Goal: Task Accomplishment & Management: Complete application form

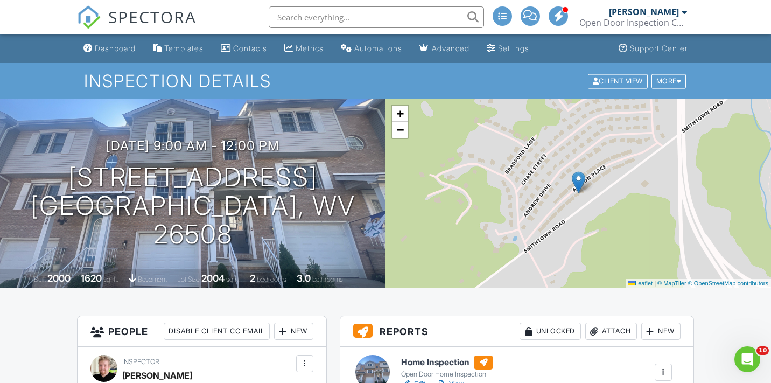
click at [100, 34] on link "SPECTORA" at bounding box center [137, 26] width 120 height 23
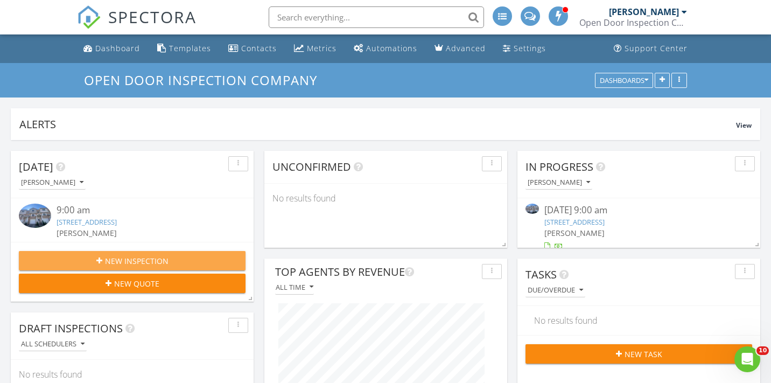
click at [130, 260] on span "New Inspection" at bounding box center [137, 260] width 64 height 11
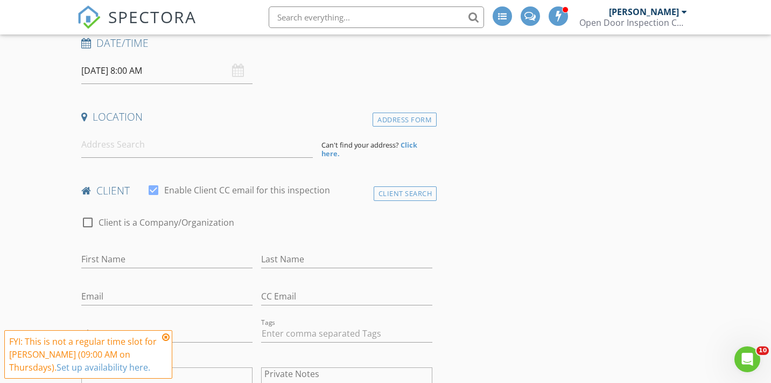
scroll to position [172, 0]
click at [159, 150] on input at bounding box center [197, 146] width 232 height 26
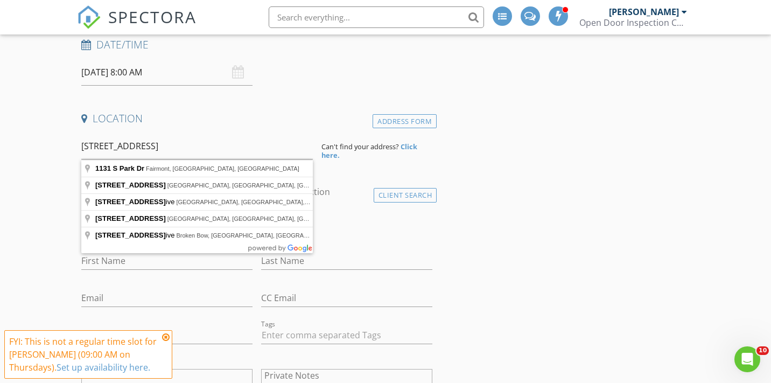
type input "1131 S Park Dr, Fairmont, WV, USA"
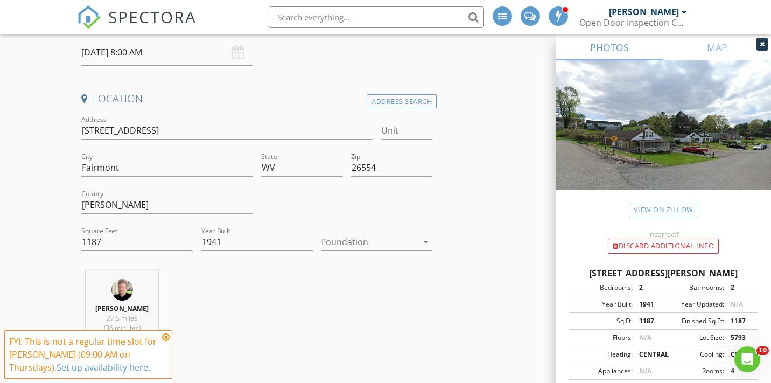
scroll to position [197, 0]
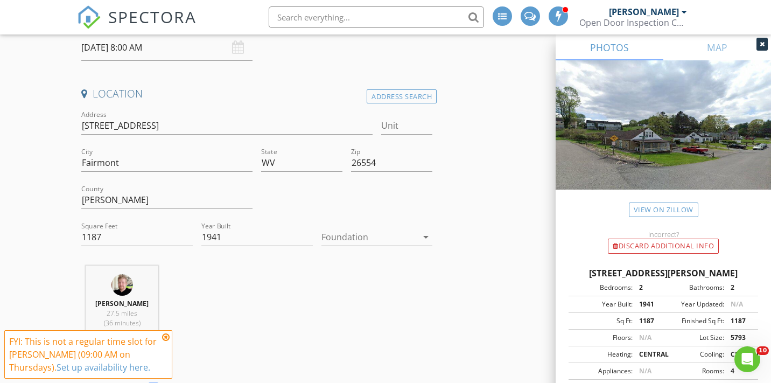
click at [365, 235] on div at bounding box center [369, 236] width 96 height 17
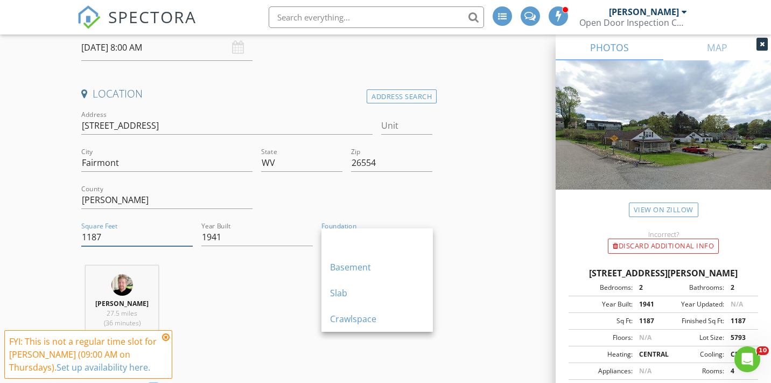
click at [124, 238] on input "1187" at bounding box center [136, 237] width 111 height 18
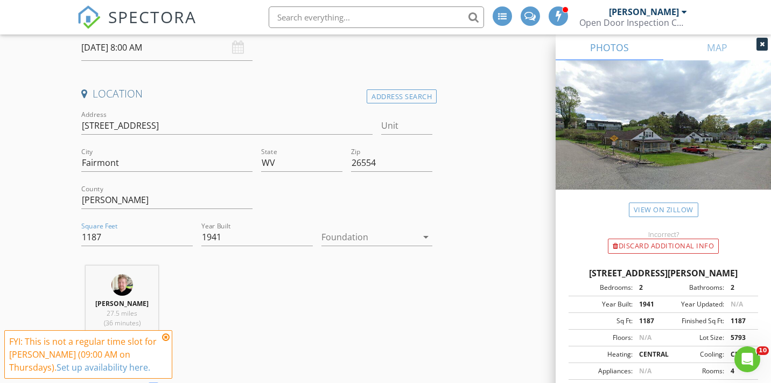
click at [353, 236] on div at bounding box center [369, 236] width 96 height 17
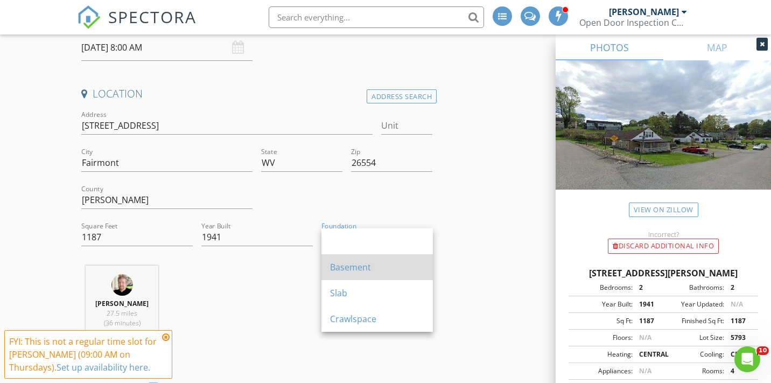
click at [347, 266] on div "Basement" at bounding box center [377, 267] width 94 height 13
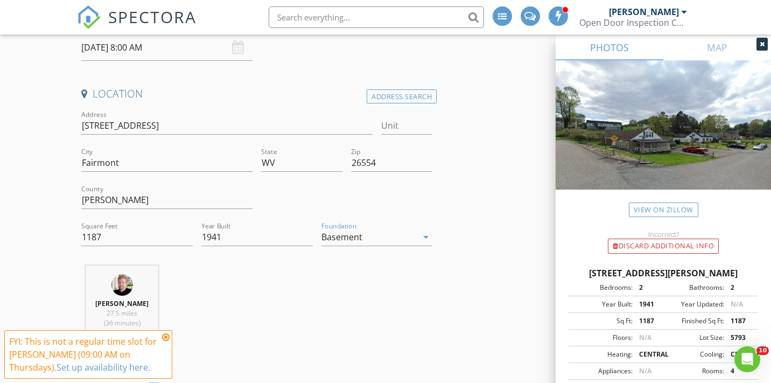
click at [355, 233] on div "Basement" at bounding box center [341, 237] width 41 height 10
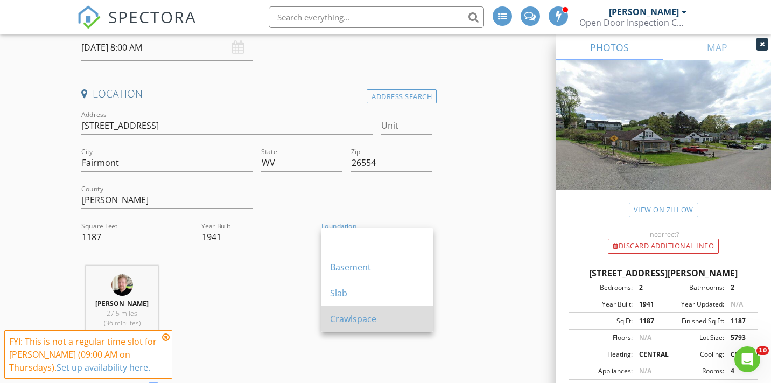
click at [362, 311] on div "Crawlspace" at bounding box center [377, 319] width 94 height 26
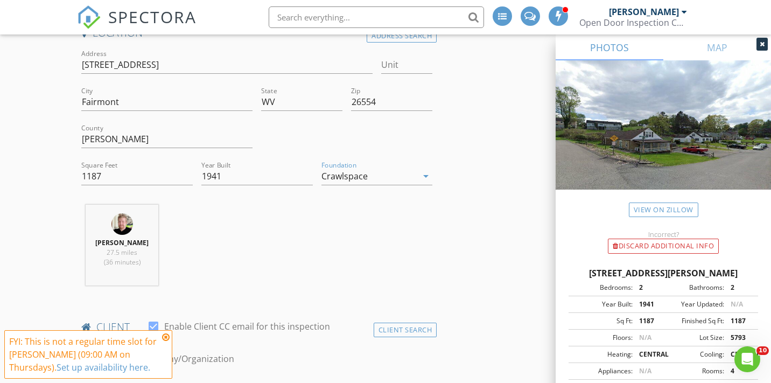
scroll to position [267, 0]
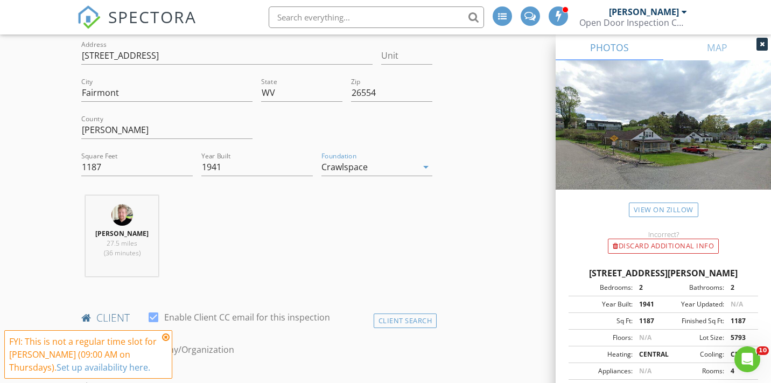
click at [167, 338] on icon at bounding box center [166, 337] width 8 height 9
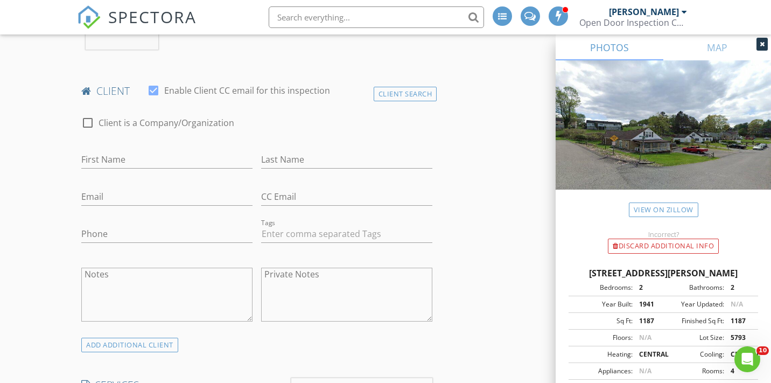
scroll to position [502, 0]
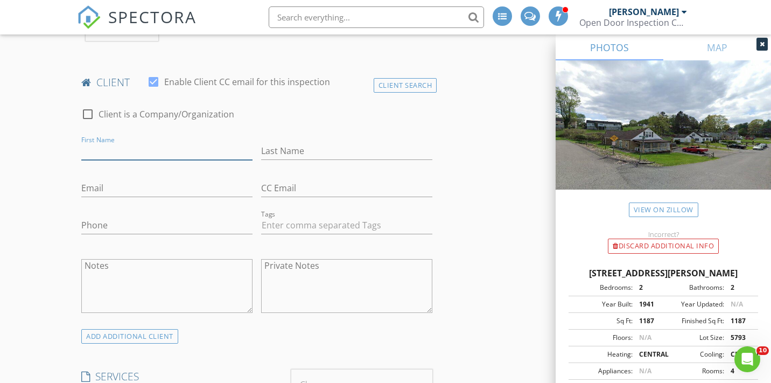
click at [156, 157] on input "First Name" at bounding box center [166, 151] width 171 height 18
type input "Joshua"
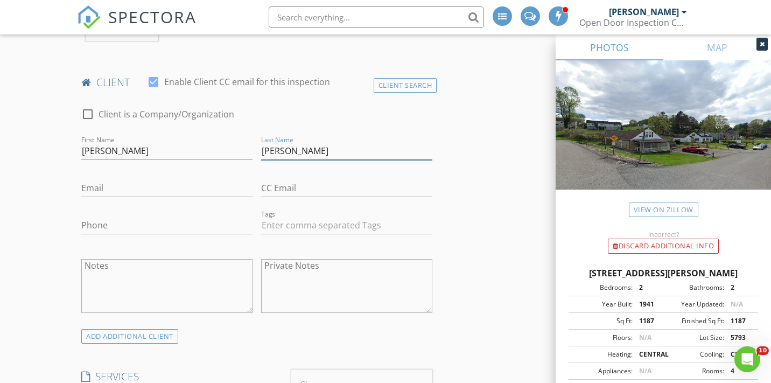
type input "Boyd"
type input "boyd.m.joshua@gmail.com"
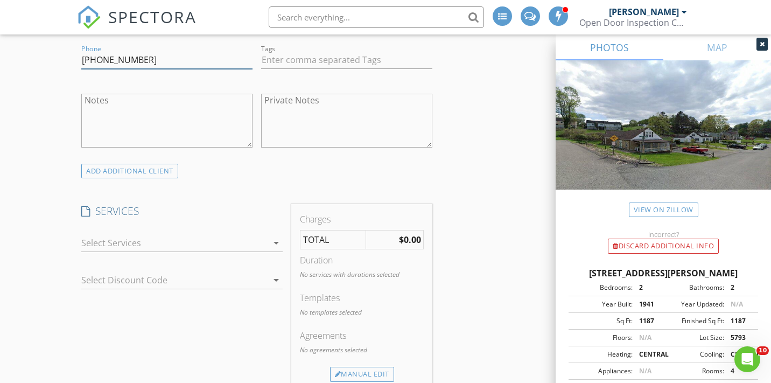
scroll to position [671, 0]
type input "304-940-4453"
click at [218, 241] on div at bounding box center [174, 239] width 186 height 17
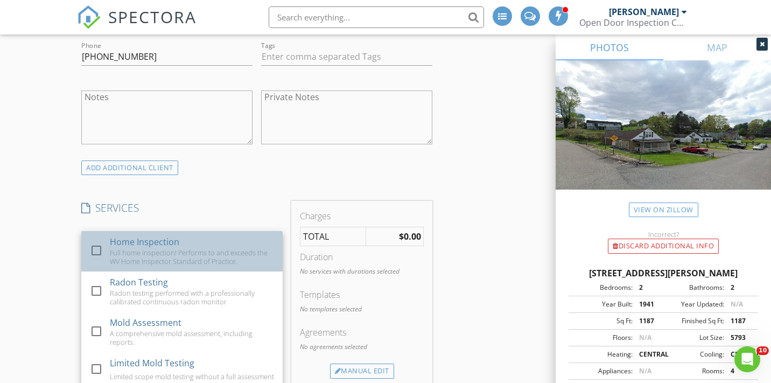
click at [193, 254] on div "Full home inspection! Performs to and exceeds the WV Home Inspector Standard of…" at bounding box center [192, 256] width 165 height 17
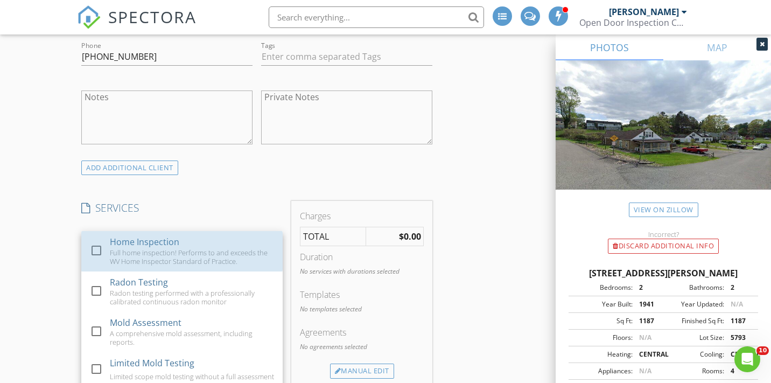
checkbox input "true"
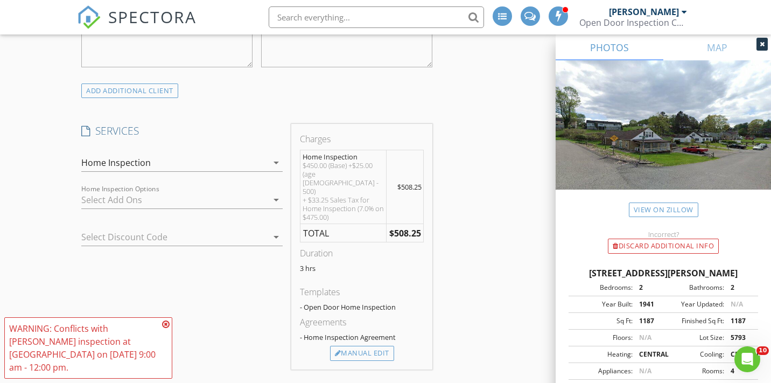
scroll to position [748, 0]
click at [192, 237] on div at bounding box center [166, 236] width 171 height 17
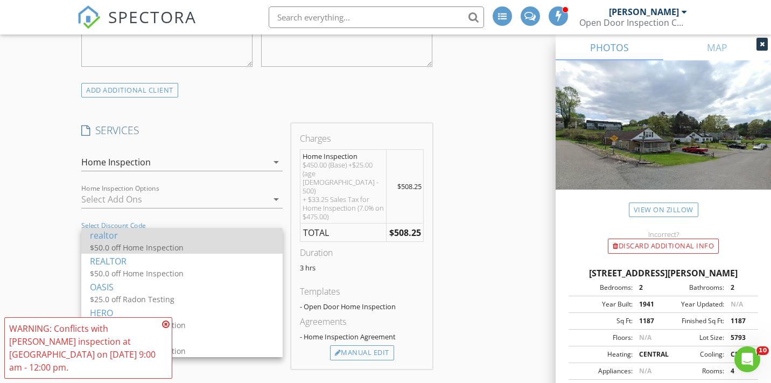
click at [190, 242] on div "$50.0 off Home Inspection" at bounding box center [182, 247] width 184 height 11
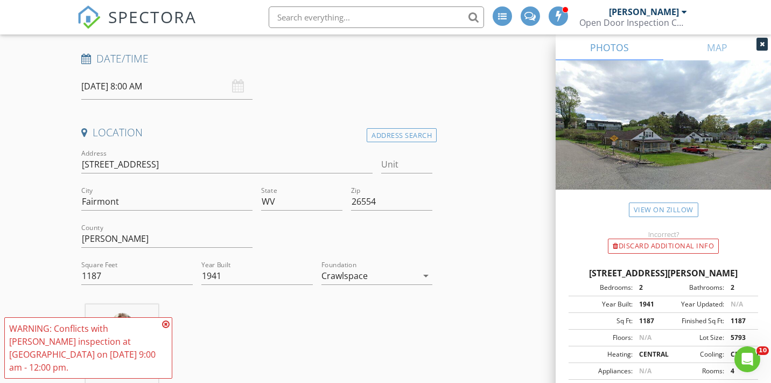
scroll to position [158, 0]
click at [123, 90] on input "08/28/2025 8:00 AM" at bounding box center [166, 87] width 171 height 26
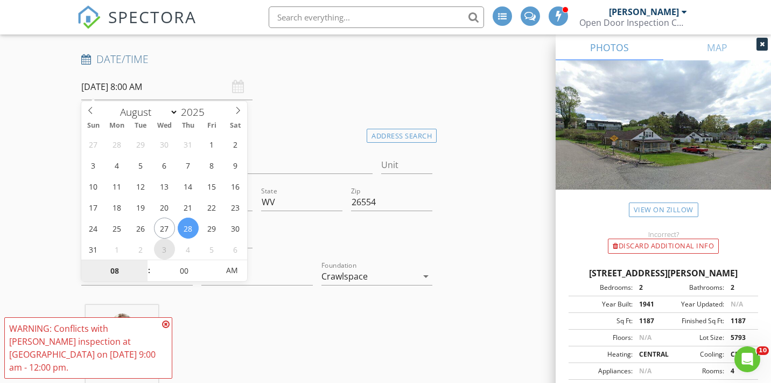
select select "8"
type input "09/03/2025 8:00 AM"
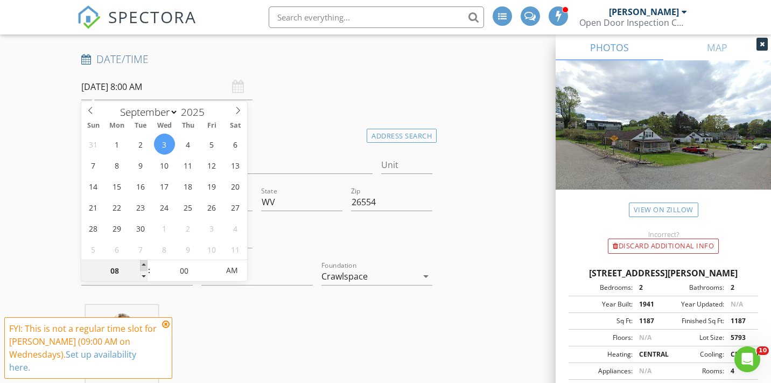
type input "09"
type input "09/03/2025 9:00 AM"
click at [143, 266] on span at bounding box center [144, 265] width 8 height 11
click at [345, 64] on h4 "Date/Time" at bounding box center [256, 59] width 351 height 14
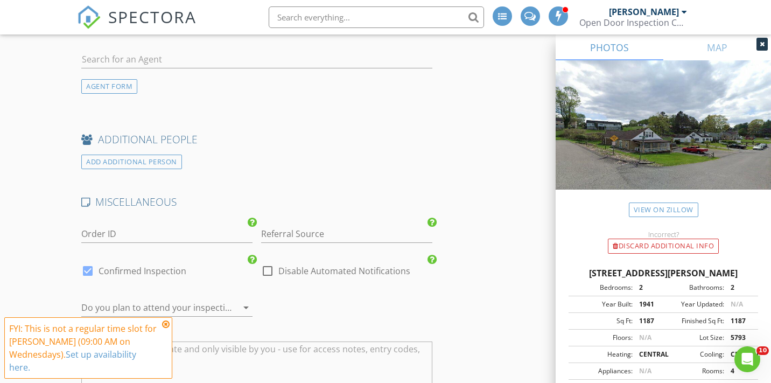
scroll to position [1492, 0]
click at [280, 223] on input "Referral Source" at bounding box center [346, 232] width 171 height 18
type input "r"
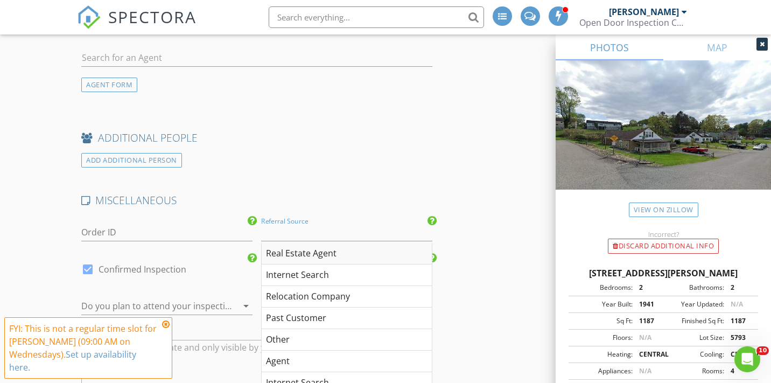
click at [305, 243] on div "Real Estate Agent" at bounding box center [347, 254] width 170 height 22
type input "Real Estate Agent"
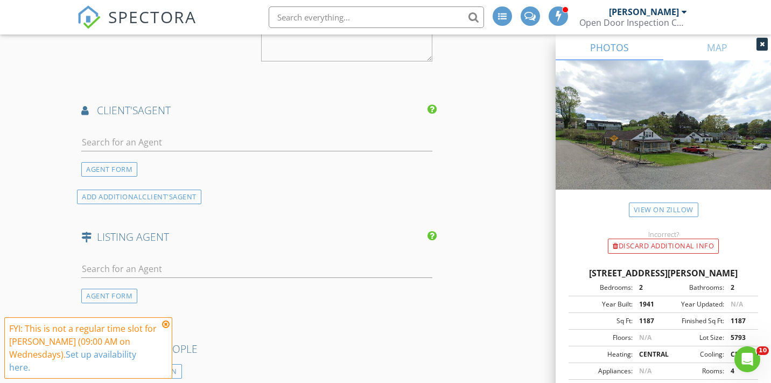
scroll to position [1268, 0]
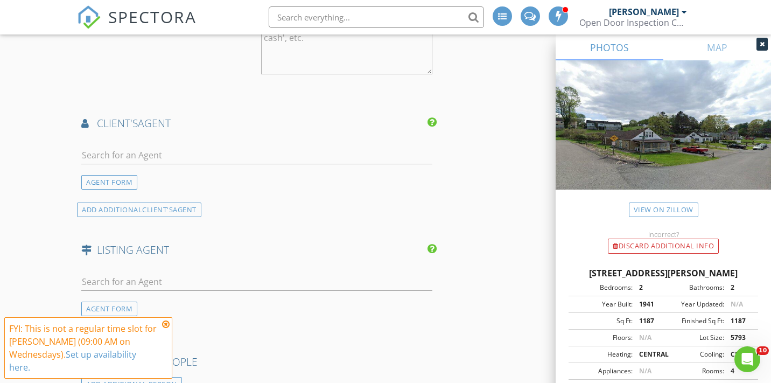
click at [242, 140] on div at bounding box center [256, 157] width 351 height 35
click at [241, 146] on input "text" at bounding box center [256, 155] width 351 height 18
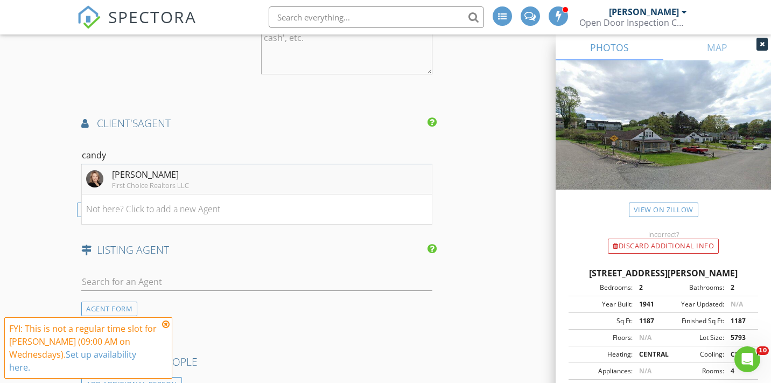
type input "candy"
click at [184, 168] on div "Candy Atkinson" at bounding box center [150, 174] width 77 height 13
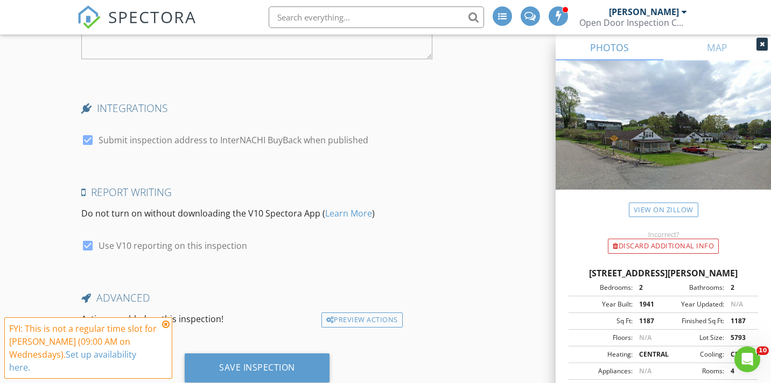
scroll to position [2047, 0]
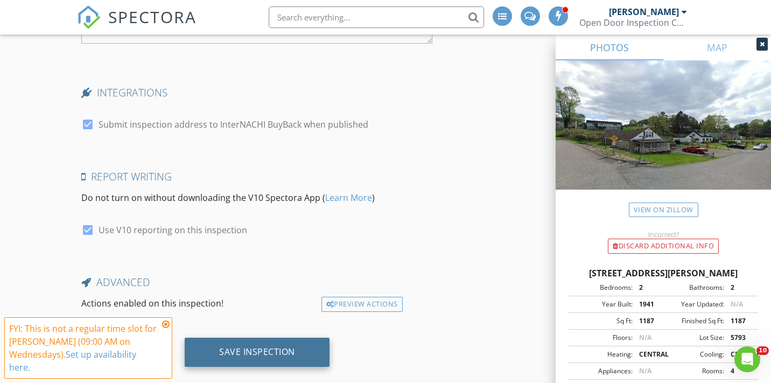
click at [256, 346] on div "Save Inspection" at bounding box center [257, 351] width 76 height 11
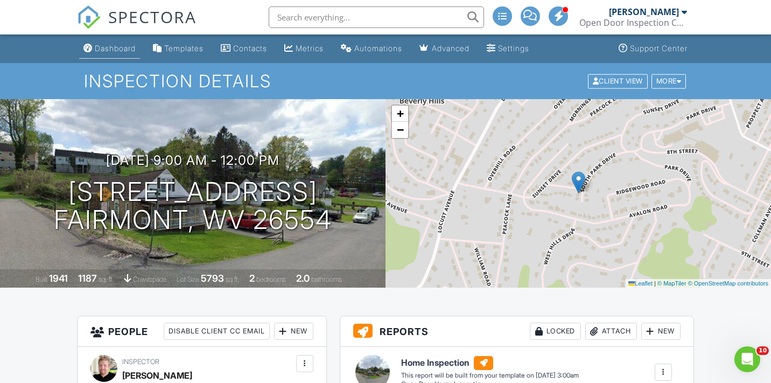
click at [116, 47] on div "Dashboard" at bounding box center [115, 48] width 41 height 9
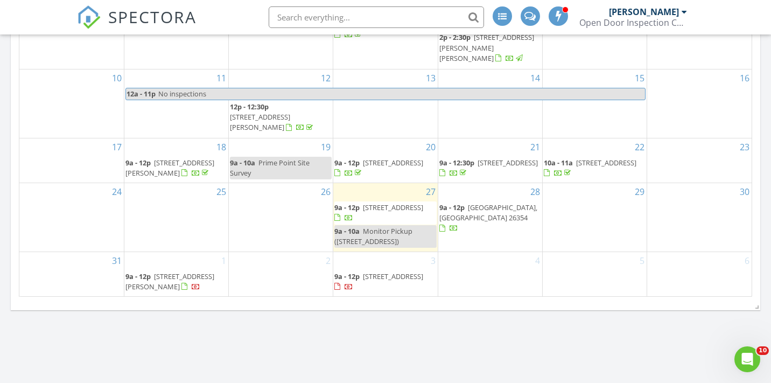
scroll to position [695, 0]
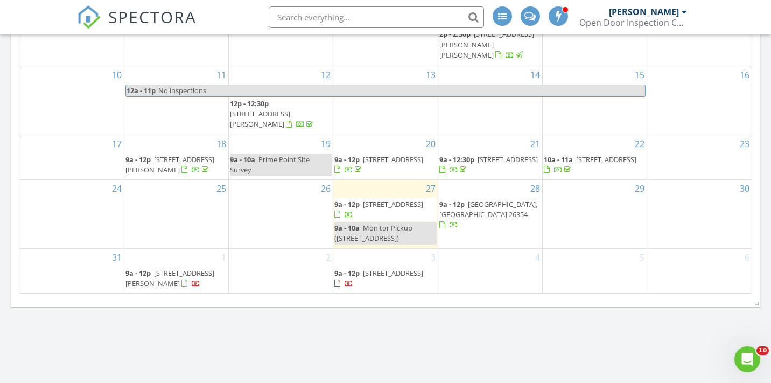
click at [485, 200] on span "9a - 12p [GEOGRAPHIC_DATA], [GEOGRAPHIC_DATA] 26354" at bounding box center [490, 215] width 102 height 32
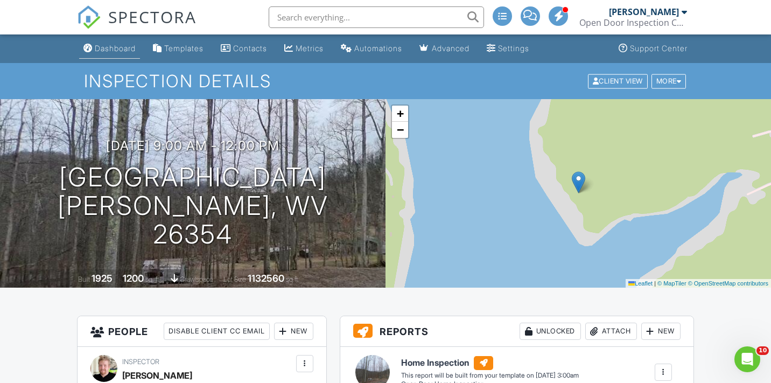
click at [120, 54] on link "Dashboard" at bounding box center [109, 49] width 61 height 20
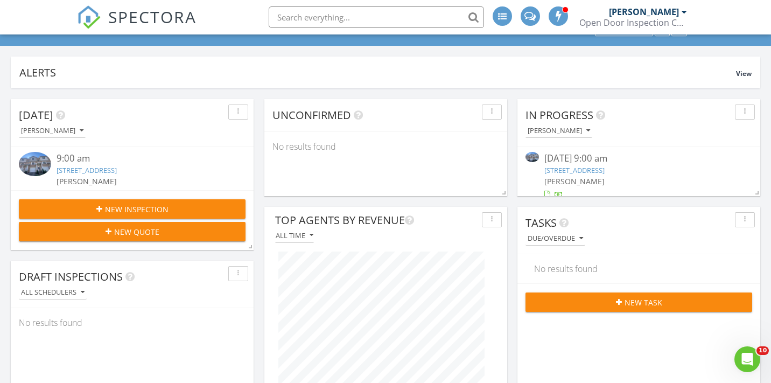
scroll to position [47, 0]
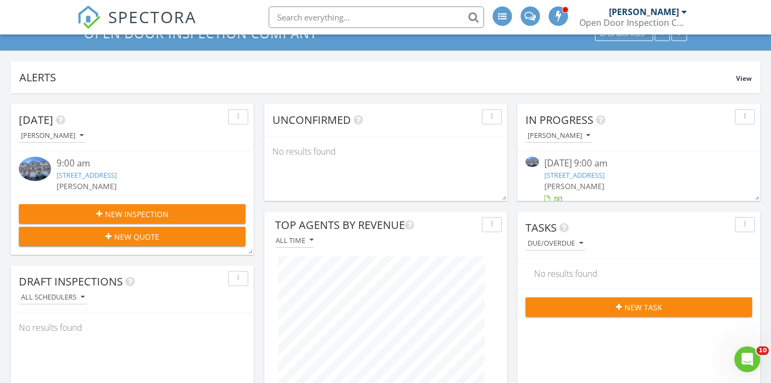
click at [129, 244] on button "New Quote" at bounding box center [132, 236] width 227 height 19
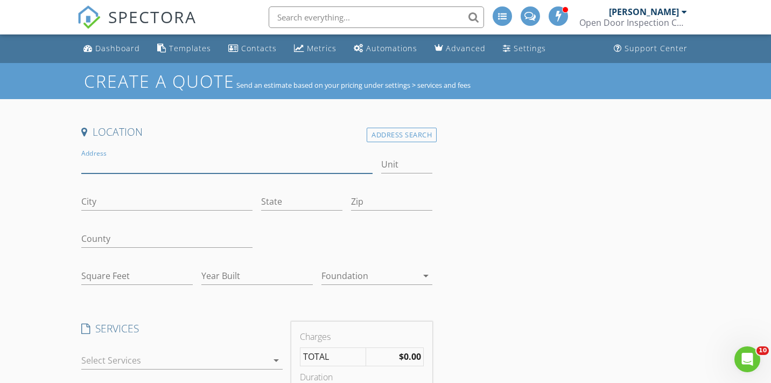
click at [139, 165] on input "Address" at bounding box center [226, 165] width 291 height 18
click at [392, 132] on div "Address Search" at bounding box center [402, 135] width 70 height 15
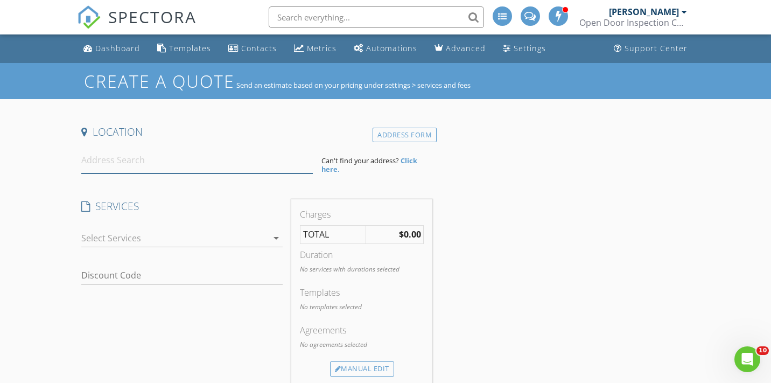
click at [197, 157] on input at bounding box center [197, 160] width 232 height 26
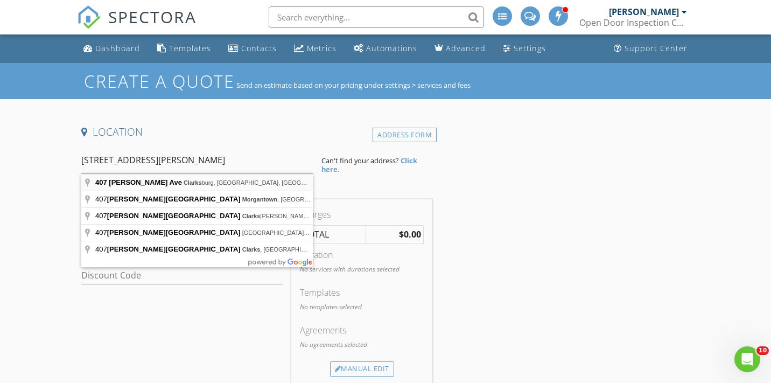
type input "407 Stanley Ave, Clarksburg, WV, USA"
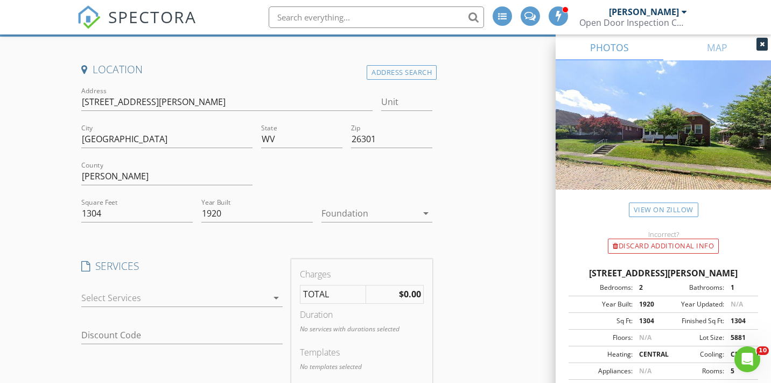
scroll to position [64, 0]
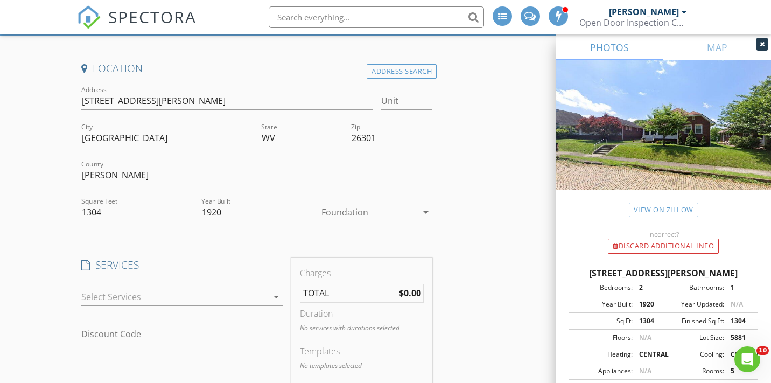
click at [169, 296] on div at bounding box center [174, 296] width 186 height 17
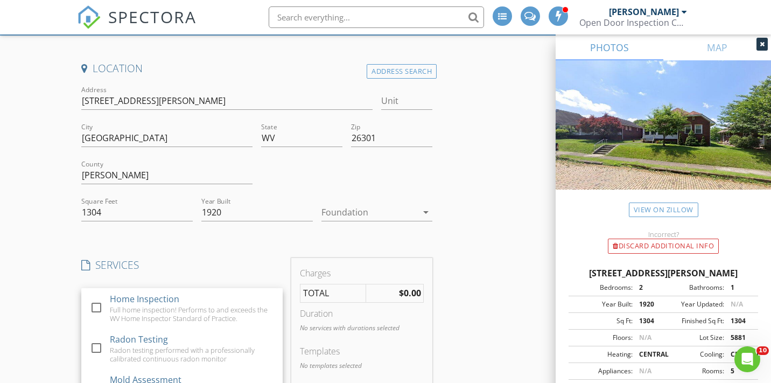
click at [169, 296] on div "Home Inspection" at bounding box center [144, 298] width 69 height 13
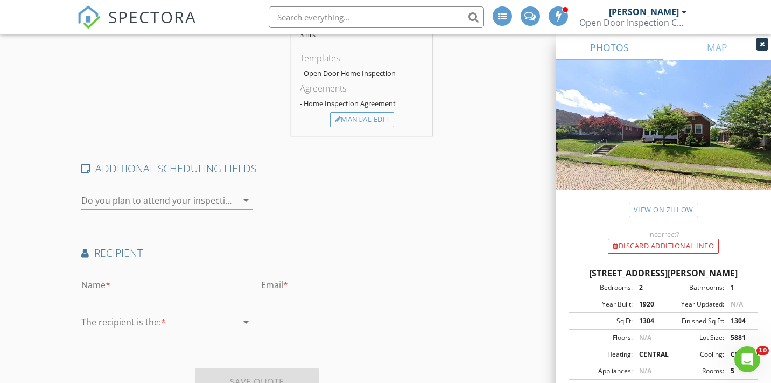
scroll to position [439, 0]
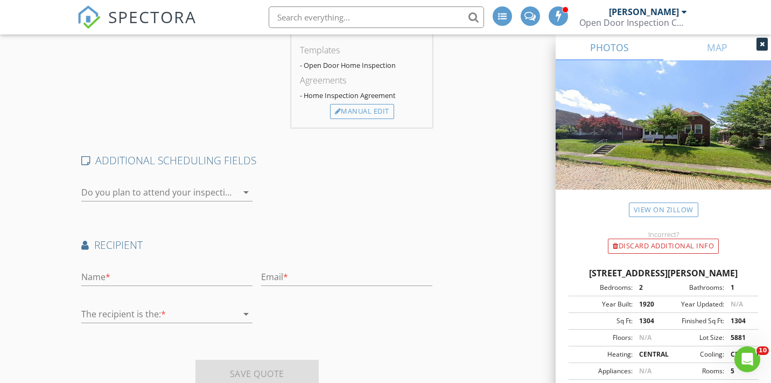
click at [173, 184] on div at bounding box center [151, 192] width 141 height 17
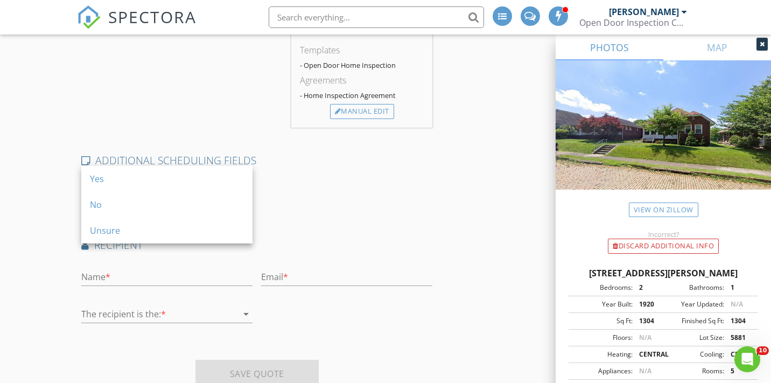
click at [304, 192] on div "ADDITIONAL SCHEDULING FIELDS Do you plan to attend your inspection? arrow_drop_…" at bounding box center [257, 182] width 360 height 59
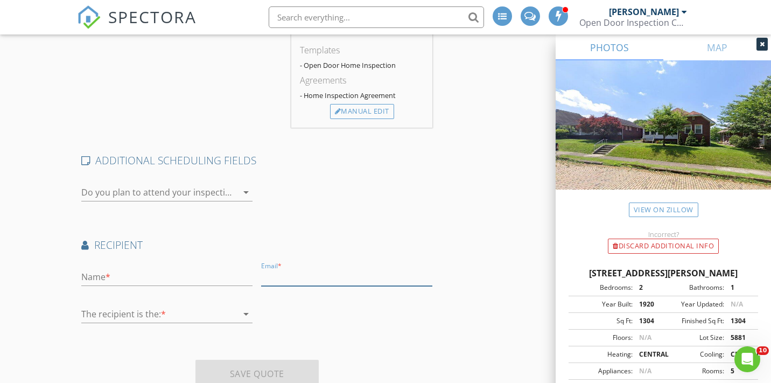
click at [285, 268] on input "text" at bounding box center [346, 277] width 171 height 18
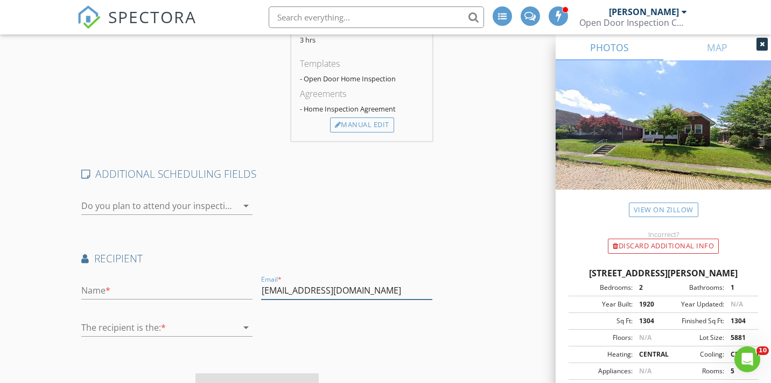
scroll to position [428, 0]
type input "jbickley@outlook.com"
click at [213, 195] on div at bounding box center [151, 203] width 141 height 17
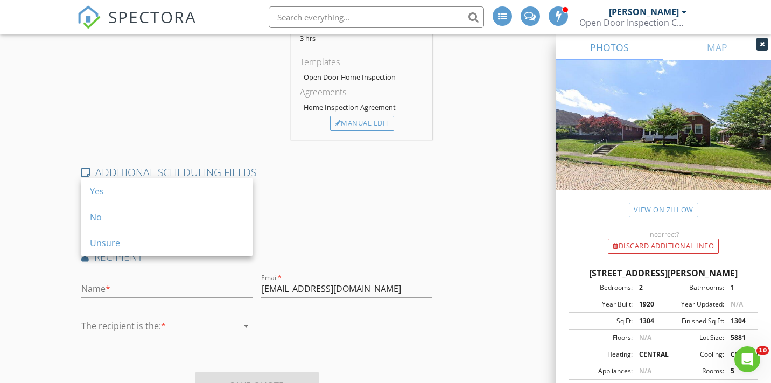
click at [308, 191] on div "ADDITIONAL SCHEDULING FIELDS Do you plan to attend your inspection? arrow_drop_…" at bounding box center [257, 194] width 360 height 59
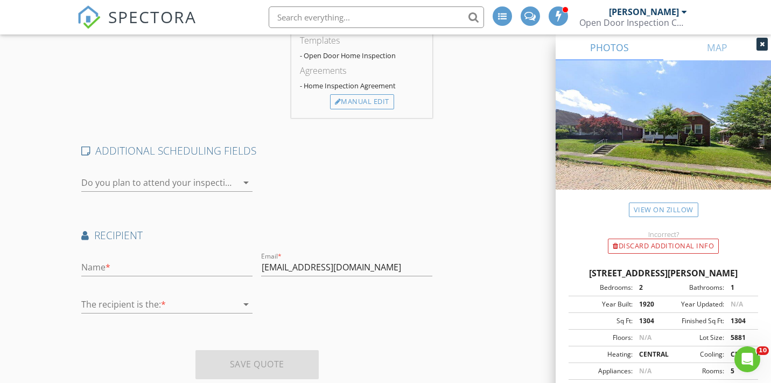
scroll to position [455, 0]
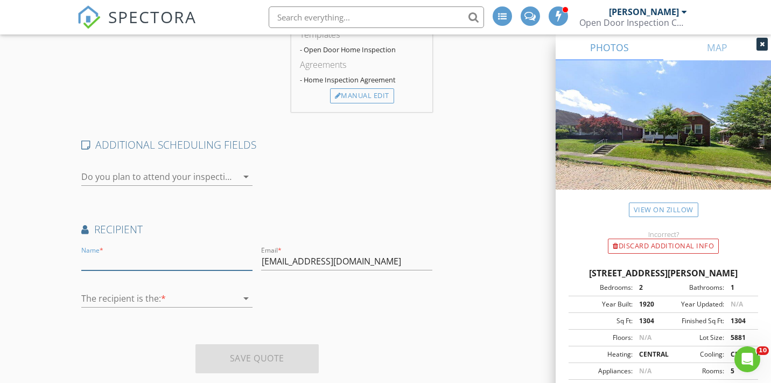
click at [197, 253] on input "text" at bounding box center [166, 262] width 171 height 18
type input "Jessica Bickley"
click at [205, 290] on div at bounding box center [159, 298] width 156 height 17
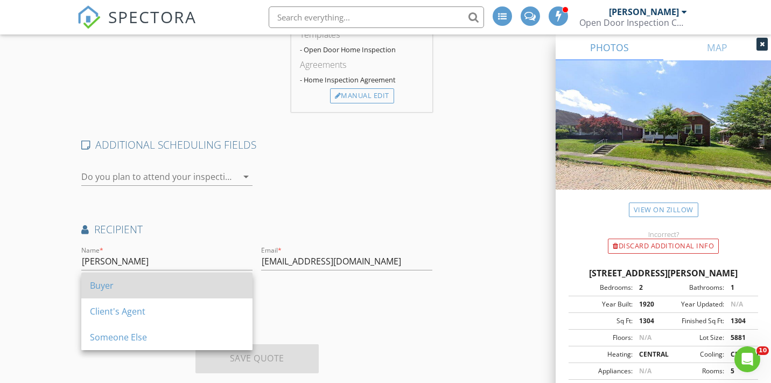
click at [201, 288] on div "Buyer" at bounding box center [167, 285] width 154 height 13
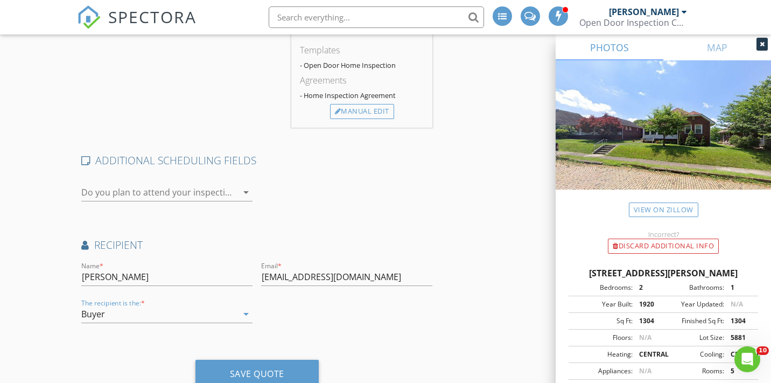
scroll to position [461, 0]
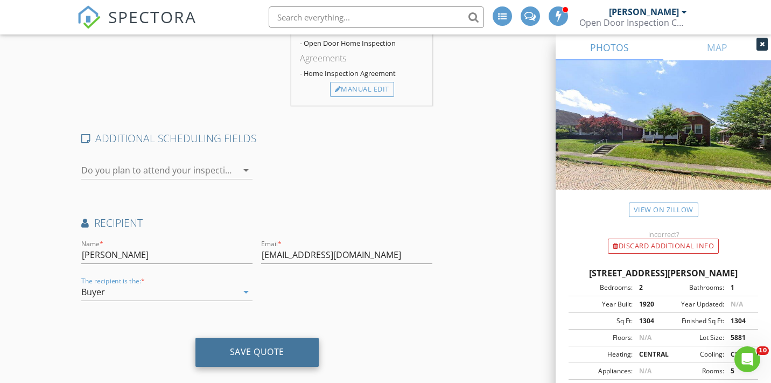
click at [239, 346] on div "Save Quote" at bounding box center [257, 351] width 54 height 11
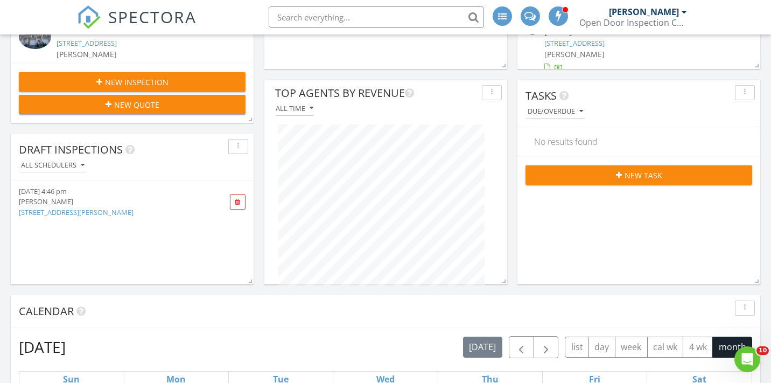
scroll to position [187, 0]
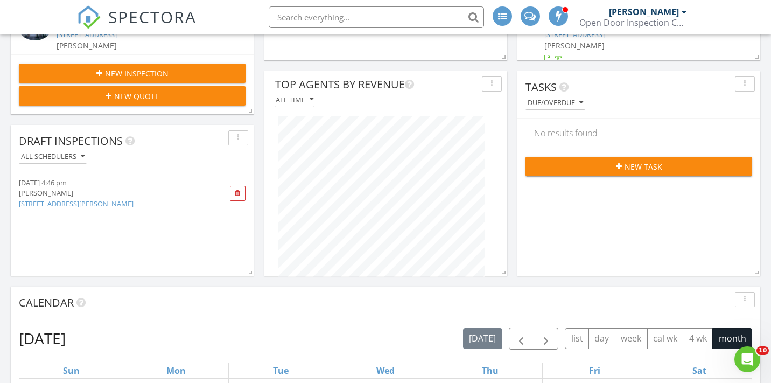
click at [58, 204] on link "[STREET_ADDRESS][PERSON_NAME]" at bounding box center [76, 204] width 115 height 10
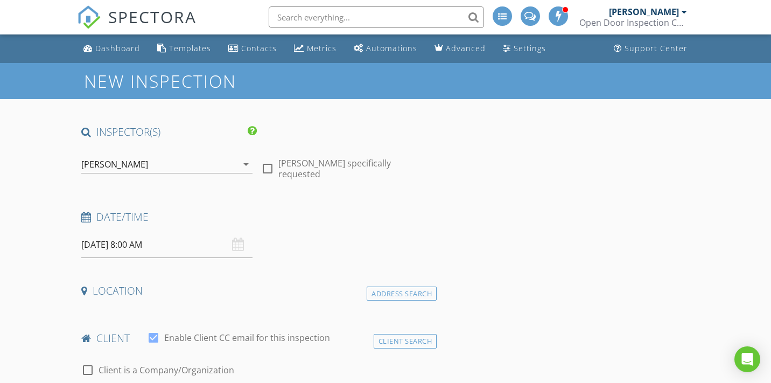
type input "[PERSON_NAME]"
type input "[EMAIL_ADDRESS][DOMAIN_NAME]"
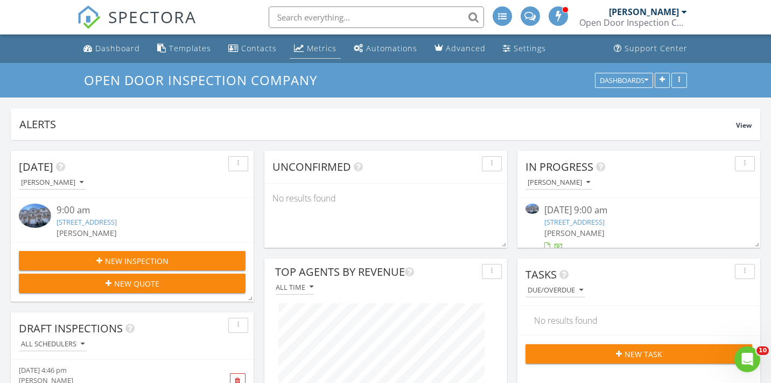
click at [317, 46] on div "Metrics" at bounding box center [322, 48] width 30 height 10
